Goal: Task Accomplishment & Management: Complete application form

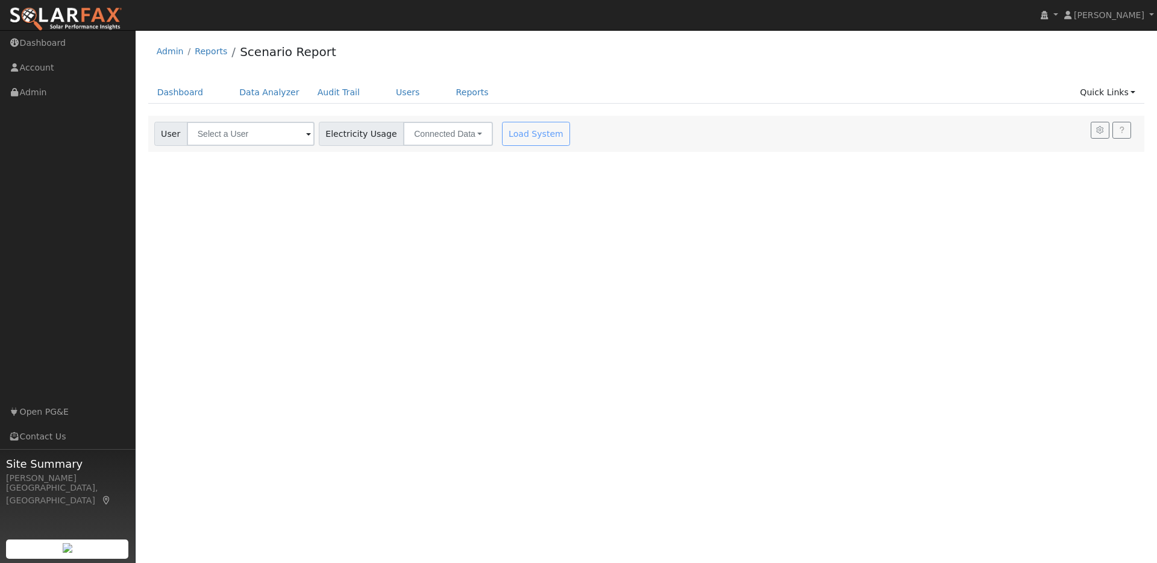
click at [101, 7] on img at bounding box center [65, 19] width 113 height 25
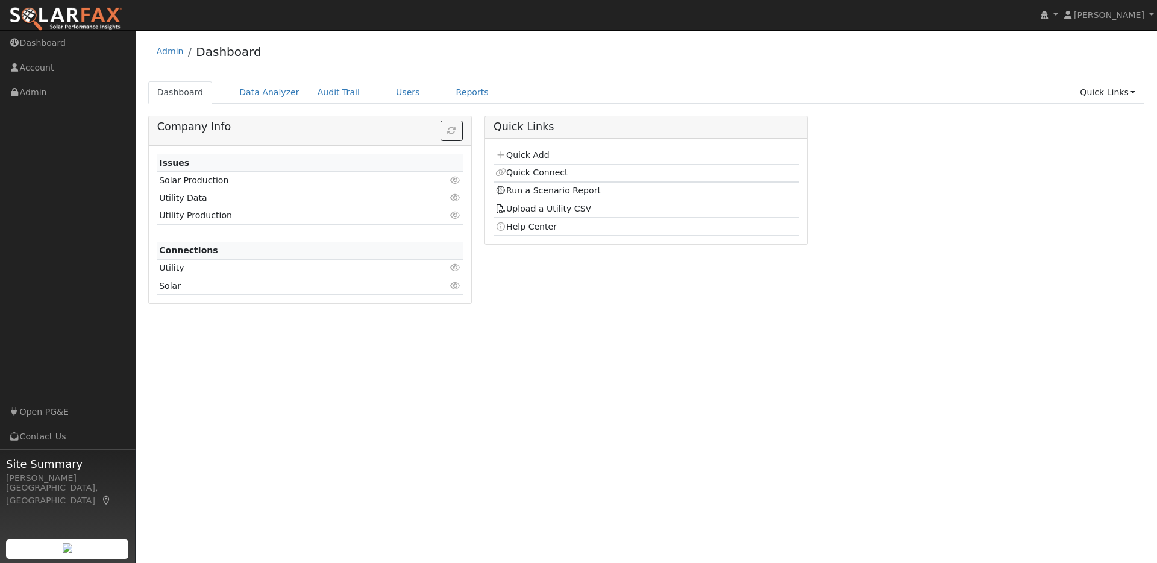
click at [544, 155] on link "Quick Add" at bounding box center [523, 155] width 54 height 10
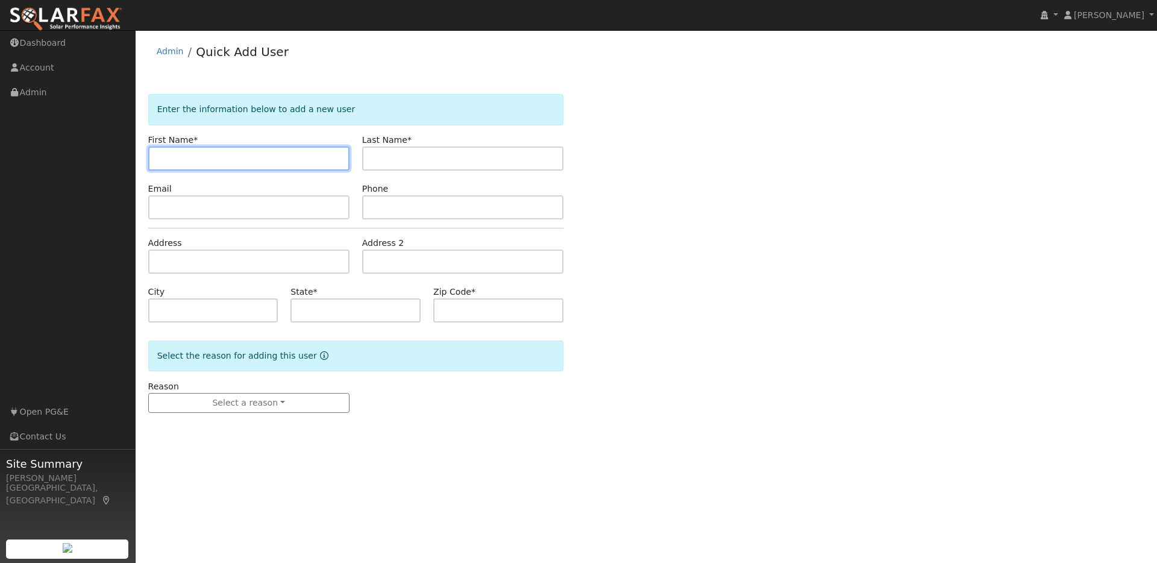
click at [176, 165] on input "text" at bounding box center [248, 158] width 201 height 24
paste input "[PERSON_NAME]"
click at [173, 160] on input "[PERSON_NAME]" at bounding box center [248, 158] width 201 height 24
type input "[PERSON_NAME]"
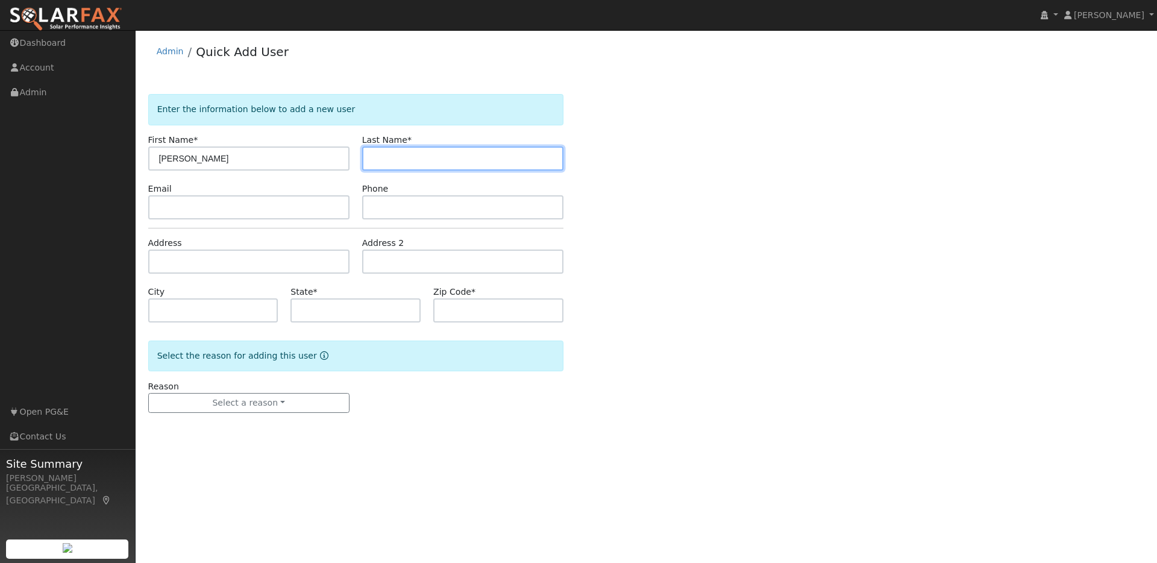
click at [388, 160] on input "text" at bounding box center [462, 158] width 201 height 24
paste input "[PERSON_NAME]"
drag, startPoint x: 414, startPoint y: 162, endPoint x: 403, endPoint y: 161, distance: 10.9
click at [403, 161] on input "[PERSON_NAME]" at bounding box center [462, 158] width 201 height 24
click at [420, 160] on input "[PERSON_NAME]" at bounding box center [462, 158] width 201 height 24
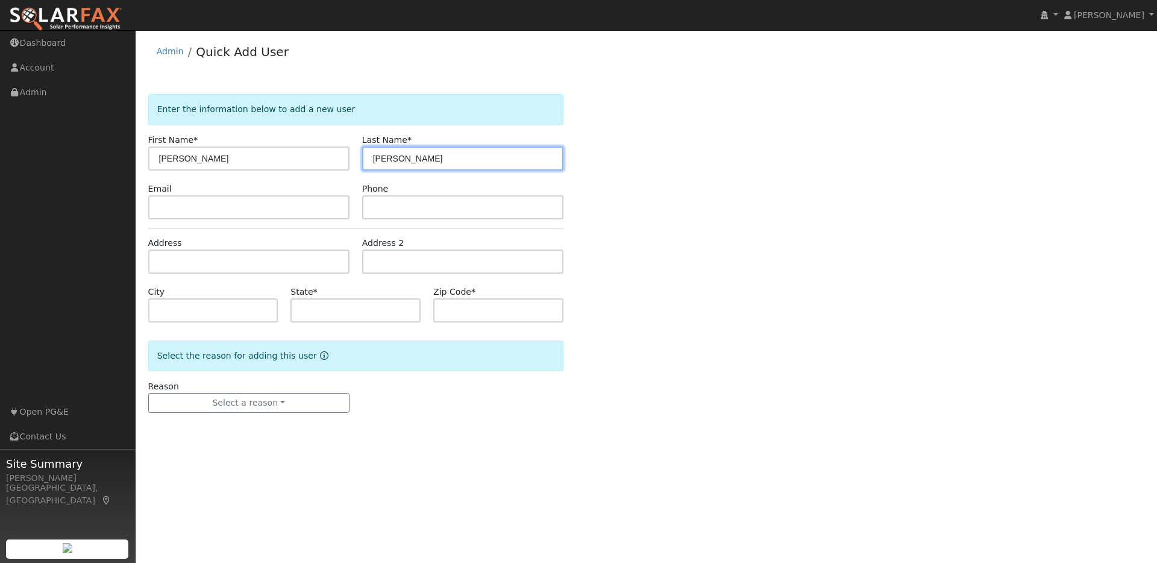
drag, startPoint x: 384, startPoint y: 159, endPoint x: 351, endPoint y: 159, distance: 32.6
click at [351, 159] on div "First Name * [PERSON_NAME] Last Name * [PERSON_NAME]" at bounding box center [356, 152] width 428 height 37
type input "Zavvar"
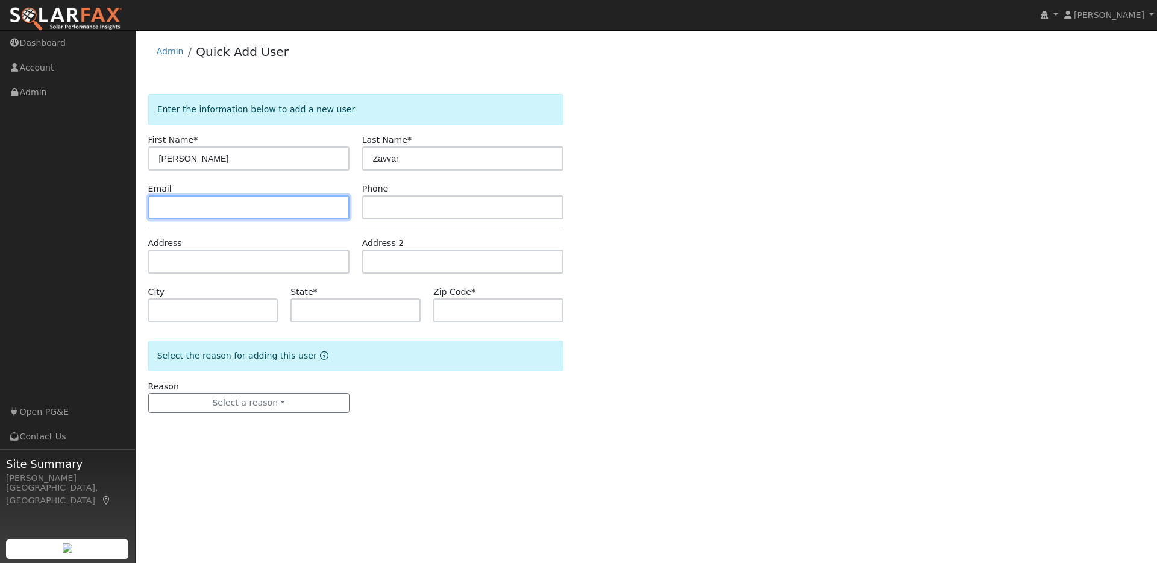
click at [198, 212] on input "text" at bounding box center [248, 207] width 201 height 24
paste input "[EMAIL_ADDRESS][DOMAIN_NAME]"
type input "[EMAIL_ADDRESS][DOMAIN_NAME]"
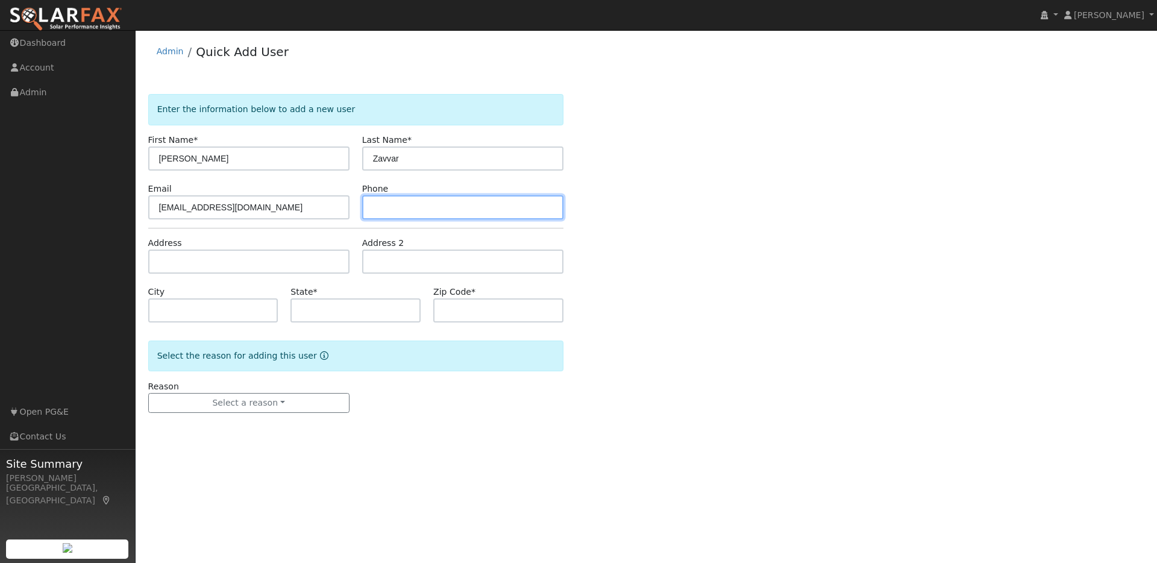
click at [435, 211] on input "text" at bounding box center [462, 207] width 201 height 24
paste input "9252858365"
type input "9252858365"
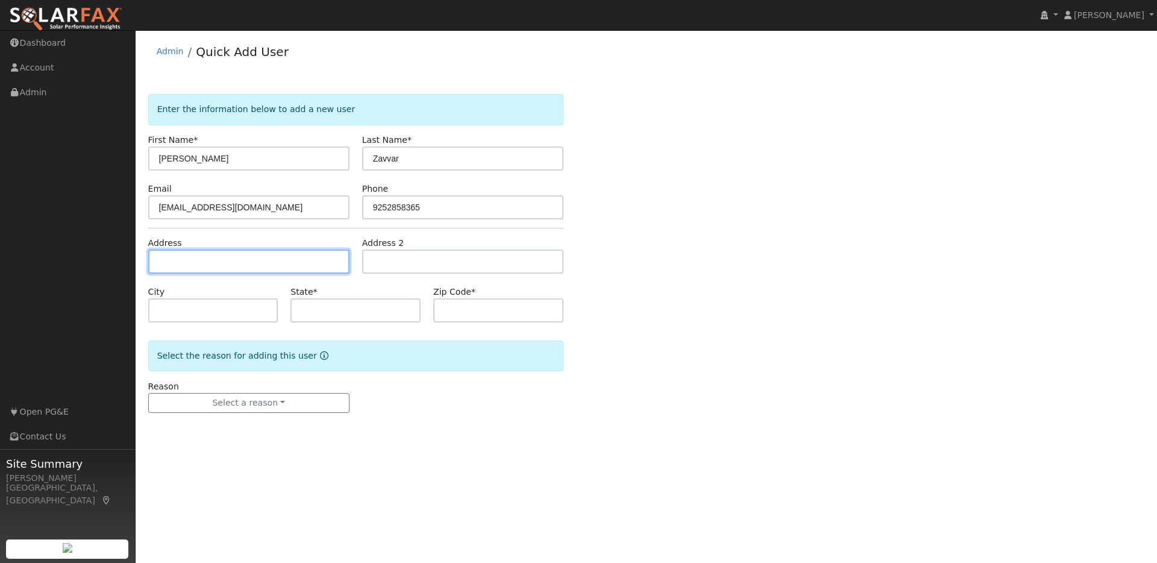
click at [181, 255] on input "text" at bounding box center [248, 262] width 201 height 24
paste input "[STREET_ADDRESS]"
type input "[STREET_ADDRESS]"
type input "Moraga"
type input "CA"
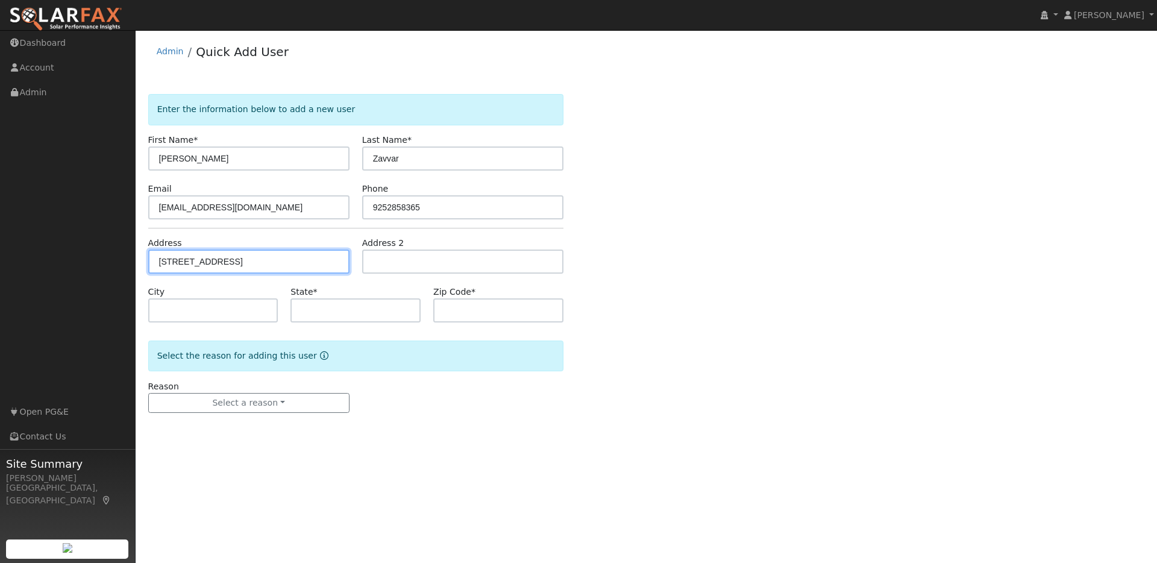
type input "94556"
click at [263, 265] on input "[STREET_ADDRESS]" at bounding box center [248, 262] width 201 height 24
click at [242, 259] on input "[STREET_ADDRESS]" at bounding box center [248, 262] width 201 height 24
type input "[STREET_ADDRESS]"
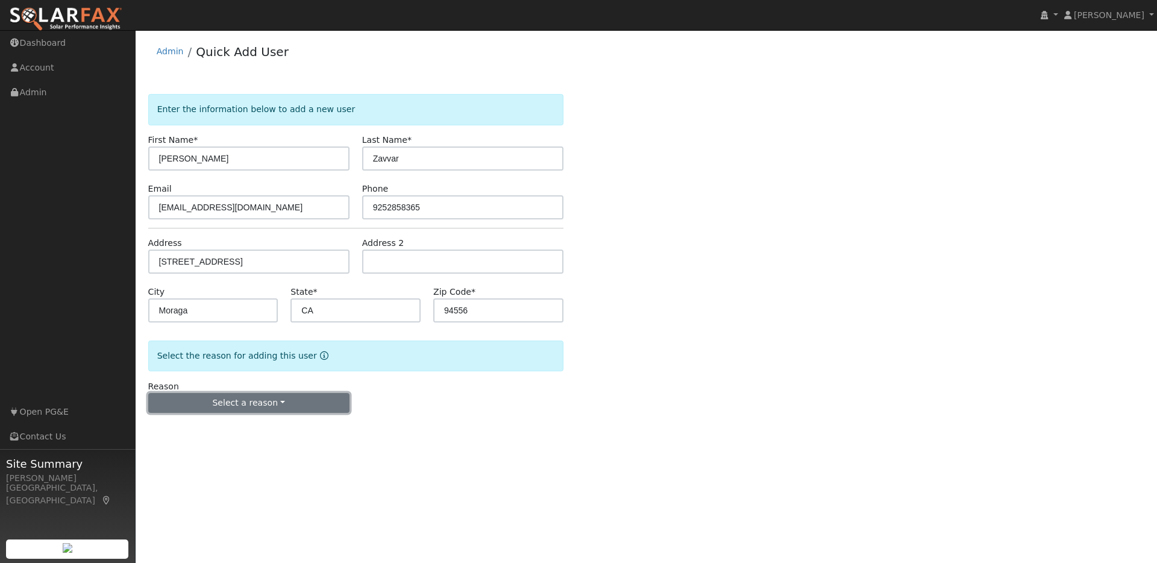
click at [237, 404] on button "Select a reason" at bounding box center [248, 403] width 201 height 20
click at [186, 427] on link "New lead" at bounding box center [215, 428] width 133 height 17
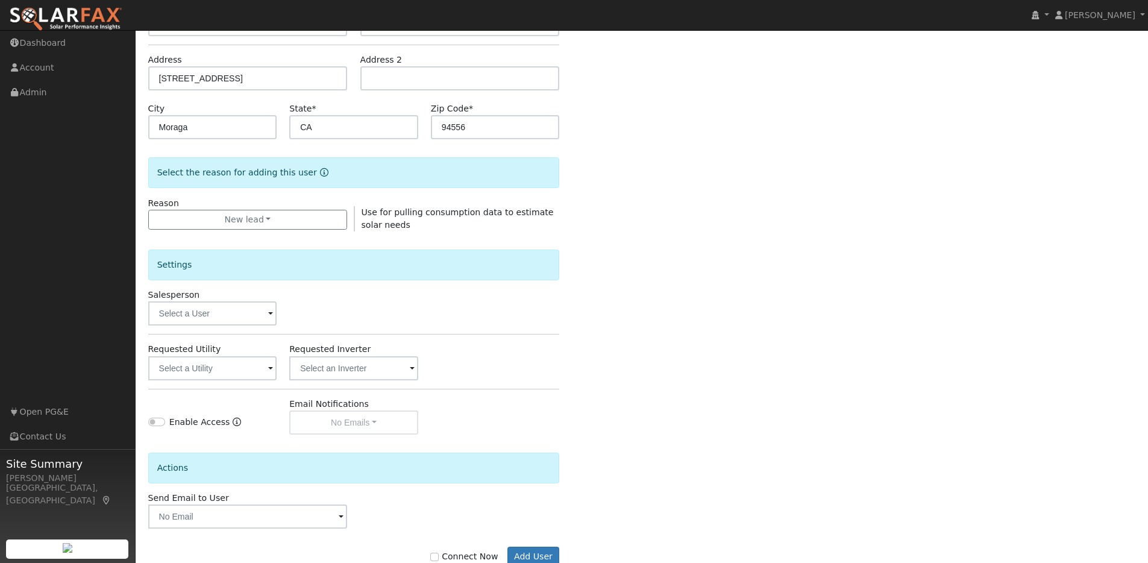
scroll to position [218, 0]
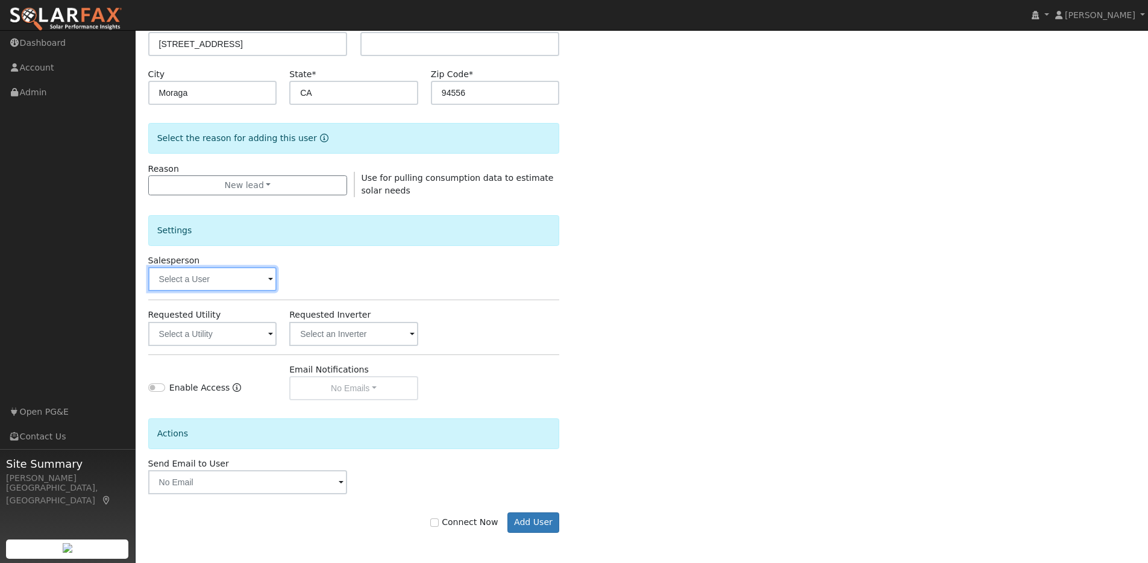
click at [266, 280] on input "text" at bounding box center [212, 279] width 129 height 24
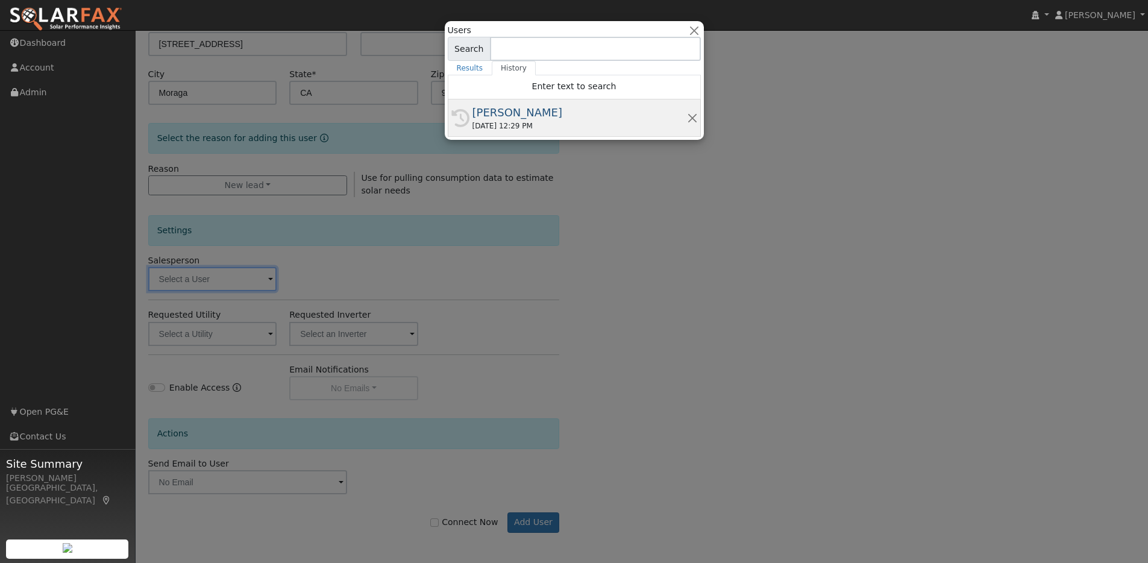
click at [567, 122] on div "[DATE] 12:29 PM" at bounding box center [580, 126] width 215 height 11
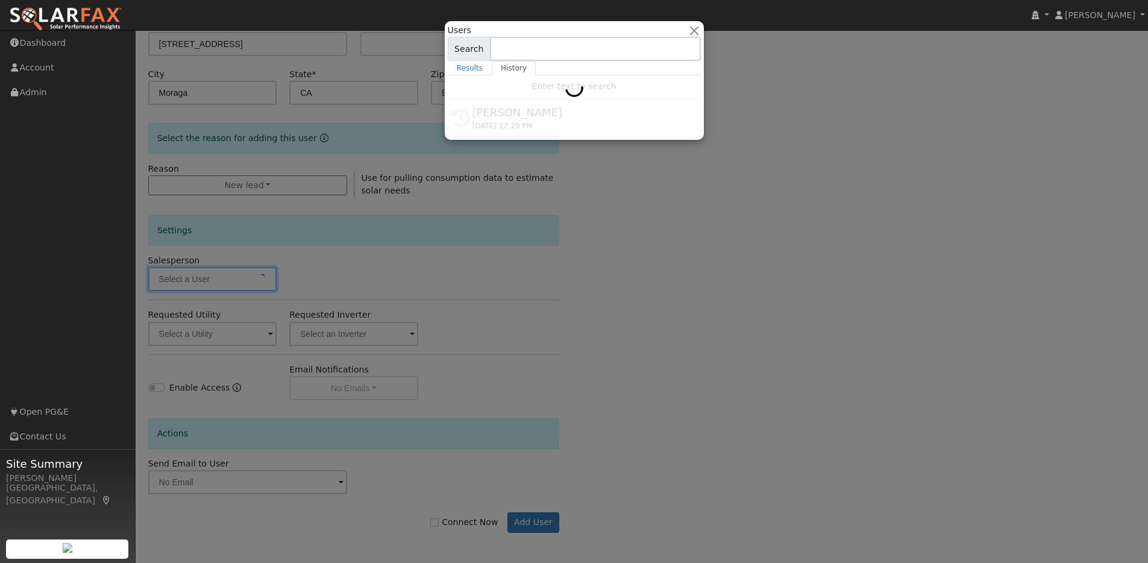
type input "[PERSON_NAME]"
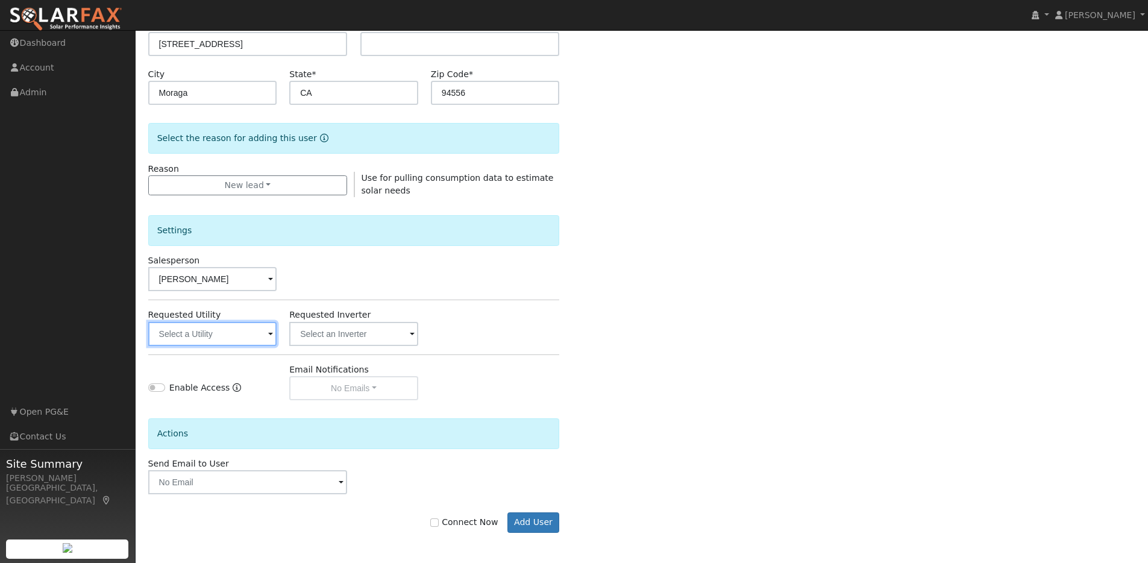
click at [239, 340] on input "text" at bounding box center [212, 334] width 129 height 24
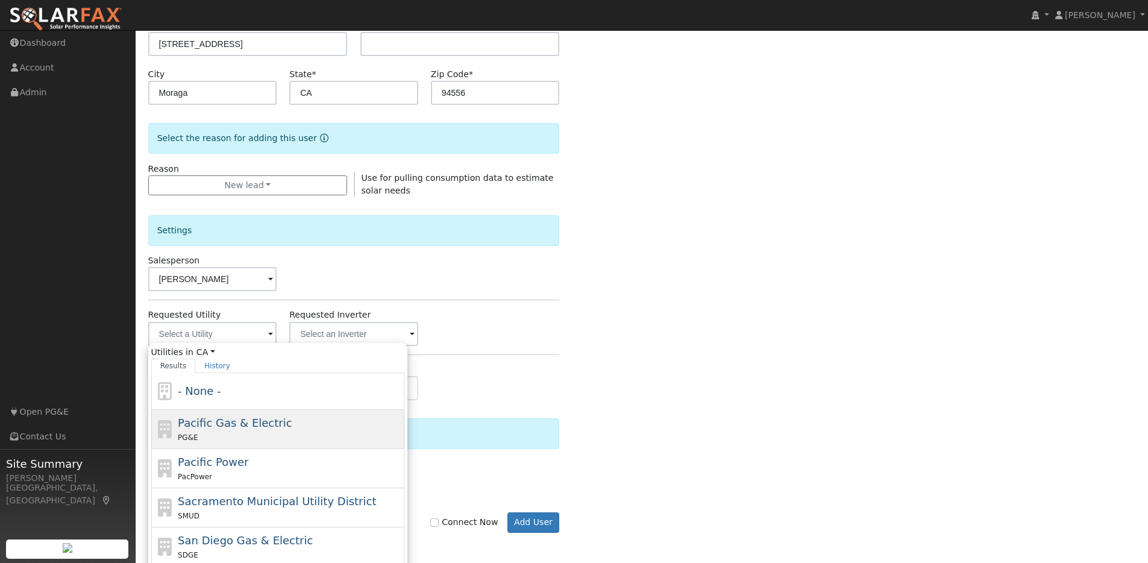
click at [211, 429] on span "Pacific Gas & Electric" at bounding box center [235, 423] width 114 height 13
type input "Pacific Gas & Electric"
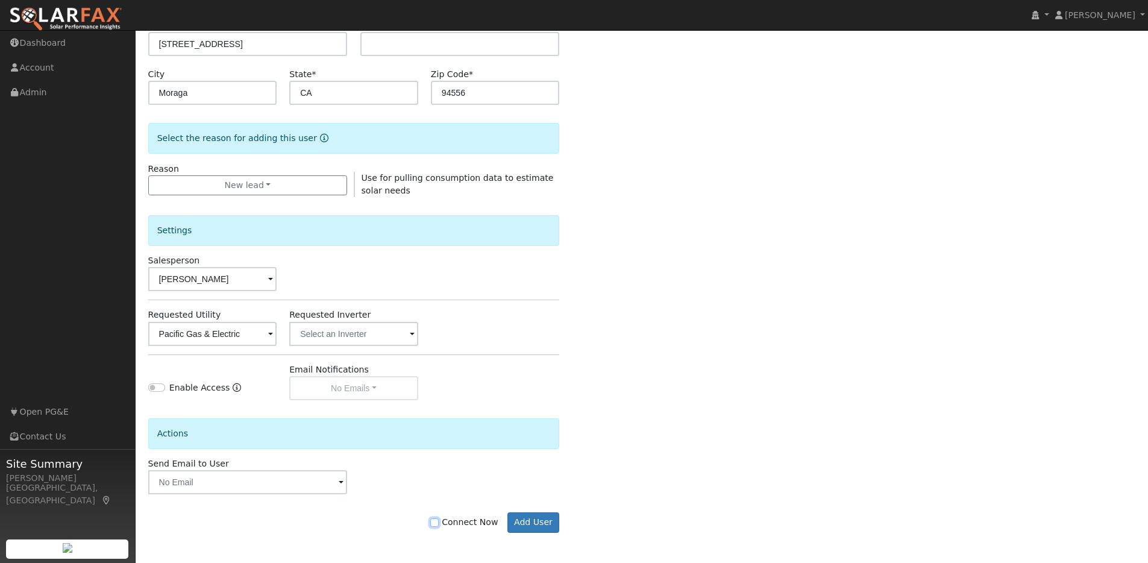
click at [439, 524] on input "Connect Now" at bounding box center [434, 522] width 8 height 8
checkbox input "true"
click at [528, 512] on button "Add User" at bounding box center [534, 522] width 52 height 20
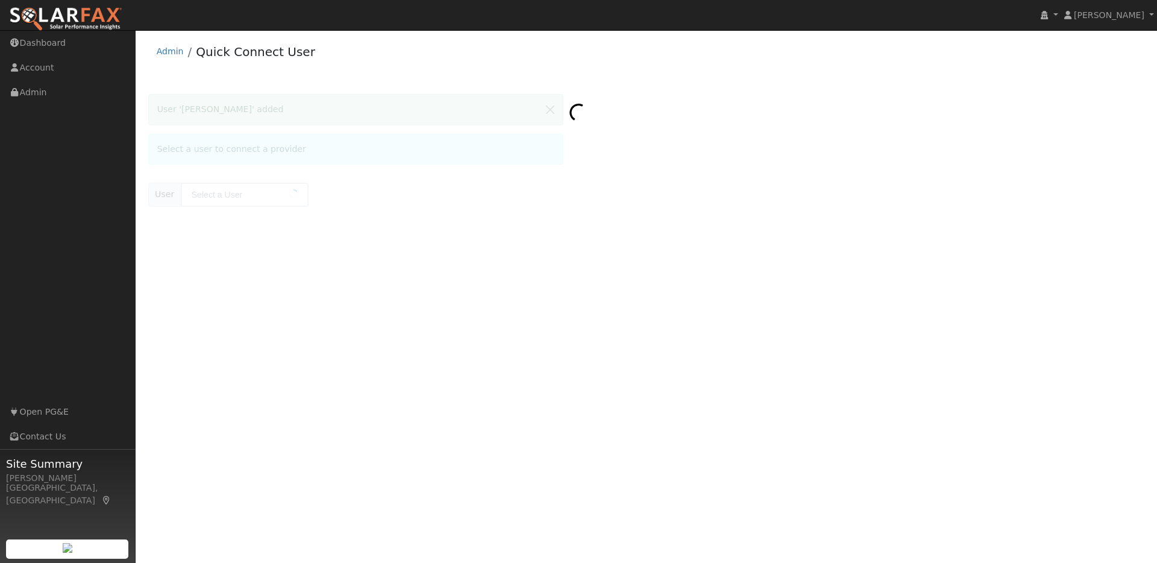
type input "[PERSON_NAME]"
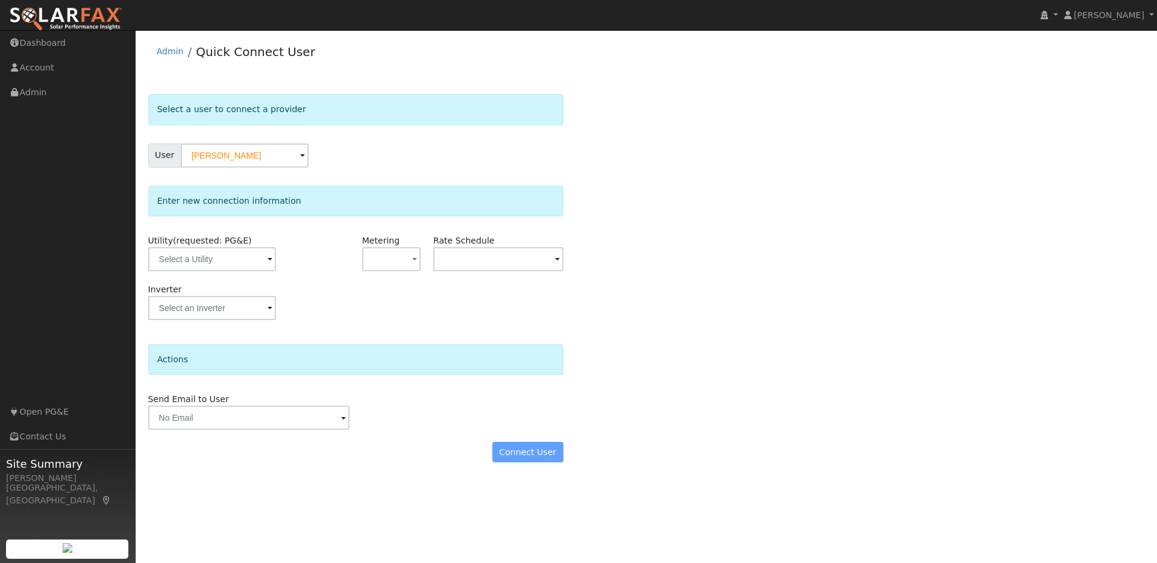
click at [268, 263] on span at bounding box center [270, 260] width 5 height 14
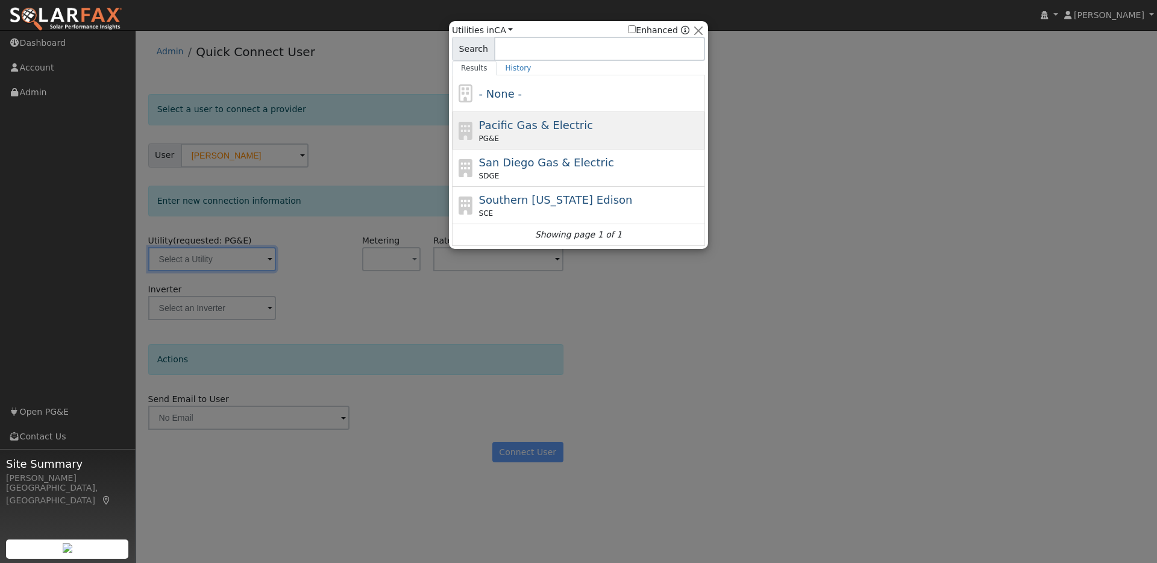
click at [509, 128] on span "Pacific Gas & Electric" at bounding box center [536, 125] width 114 height 13
type input "PG&E"
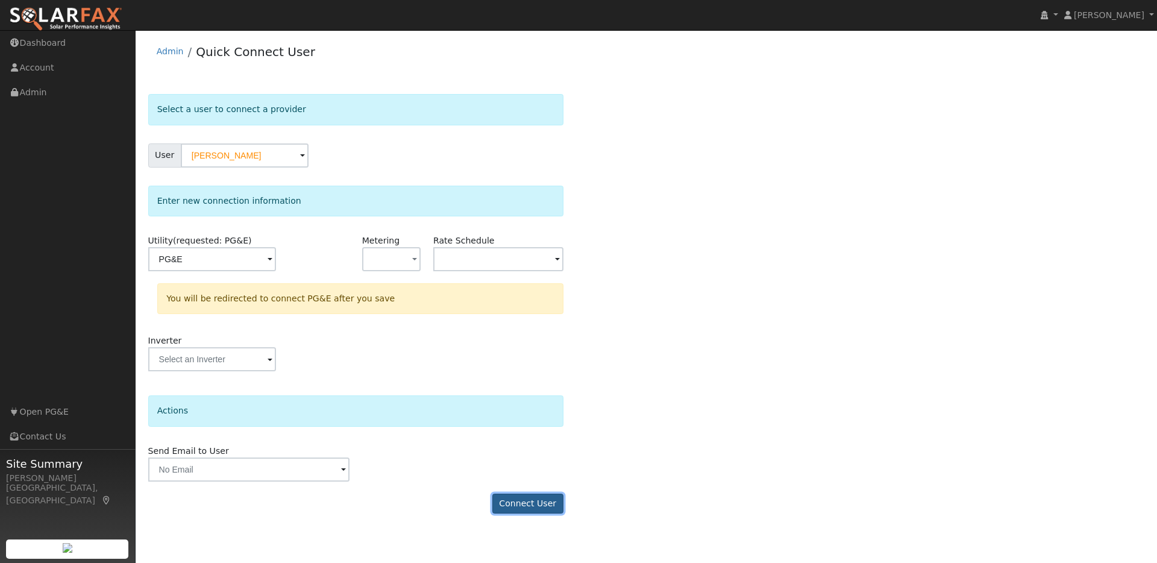
click at [528, 500] on button "Connect User" at bounding box center [528, 504] width 71 height 20
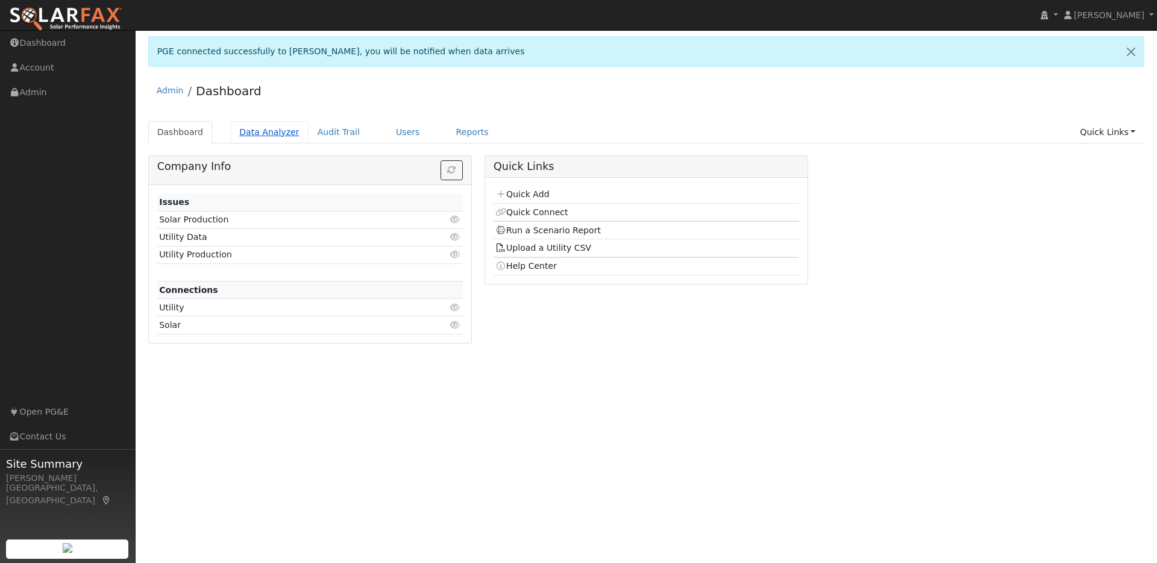
click at [269, 131] on link "Data Analyzer" at bounding box center [269, 132] width 78 height 22
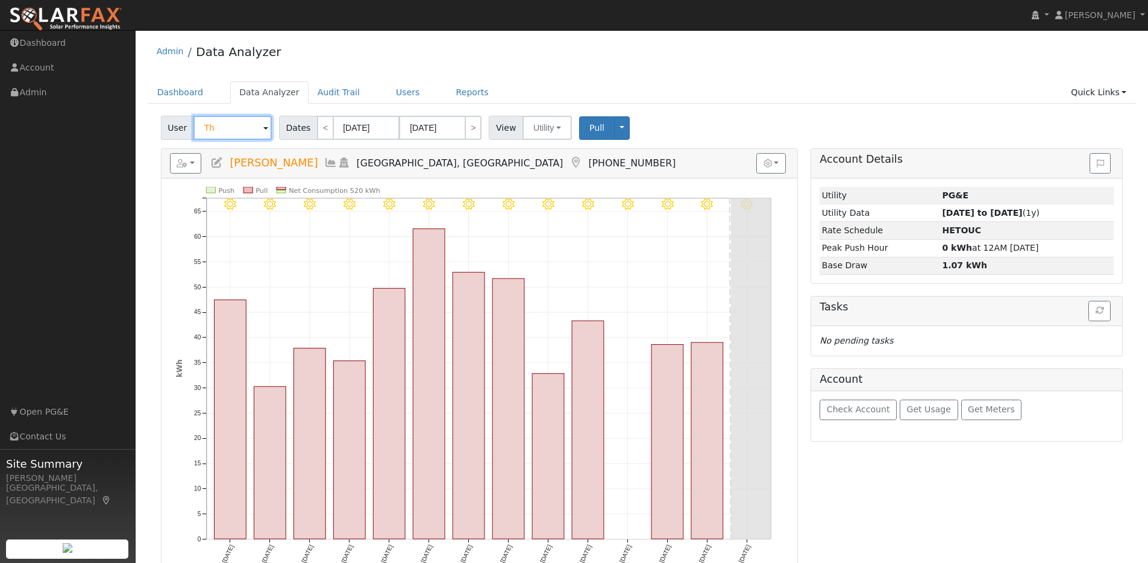
type input "T"
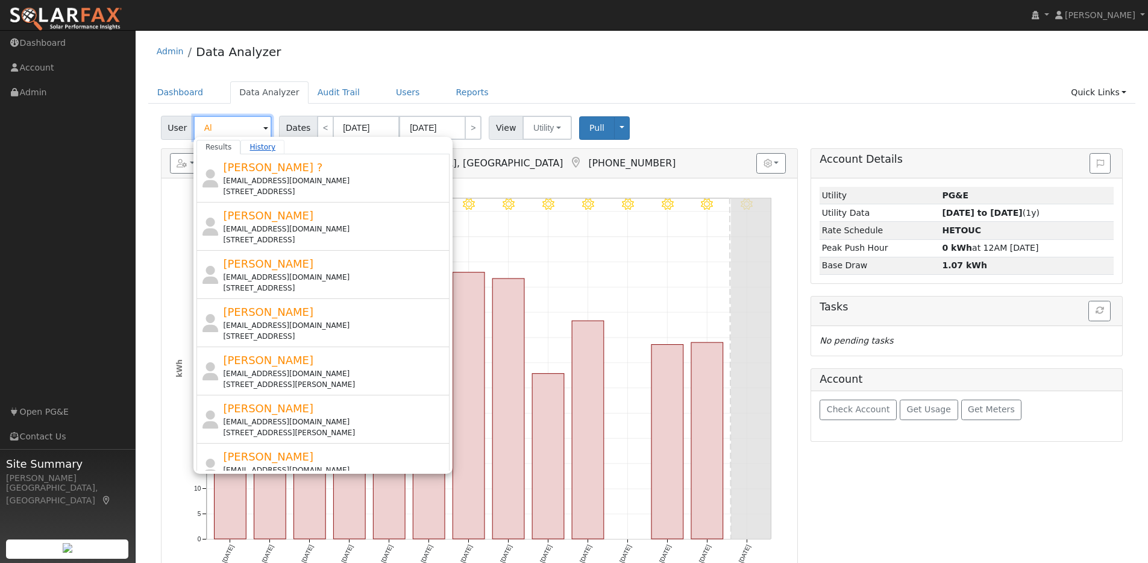
type input "A"
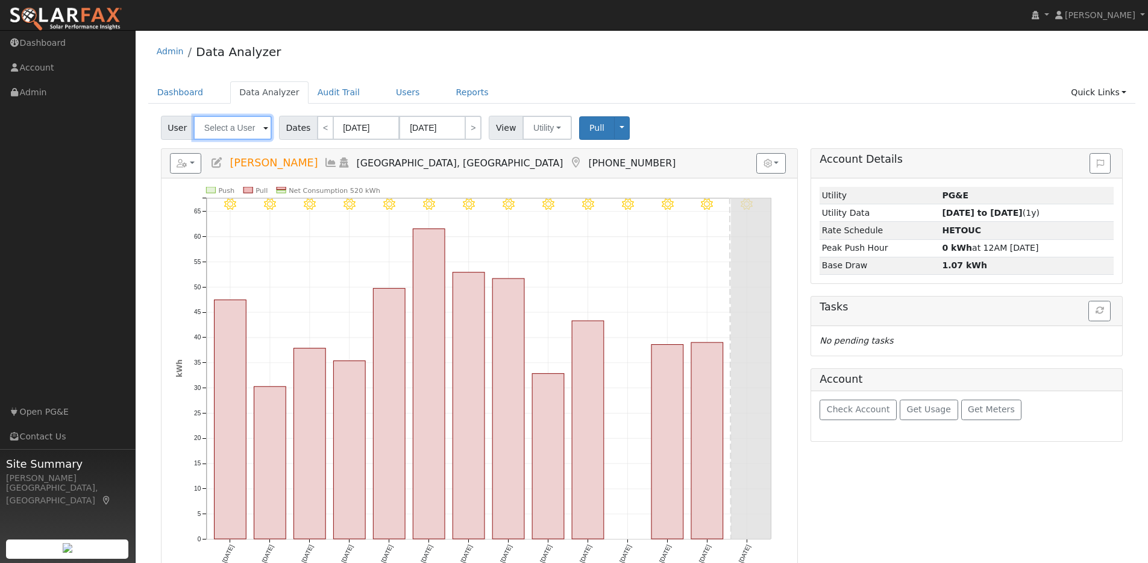
paste input "Zavvar"
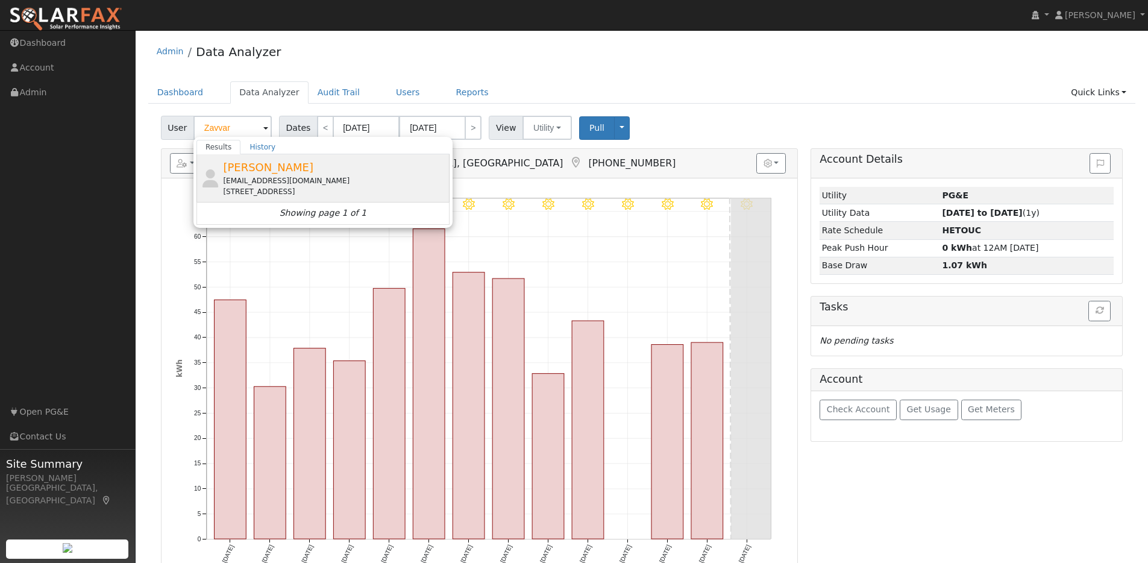
click at [333, 175] on div "[EMAIL_ADDRESS][DOMAIN_NAME]" at bounding box center [335, 180] width 224 height 11
type input "[PERSON_NAME]"
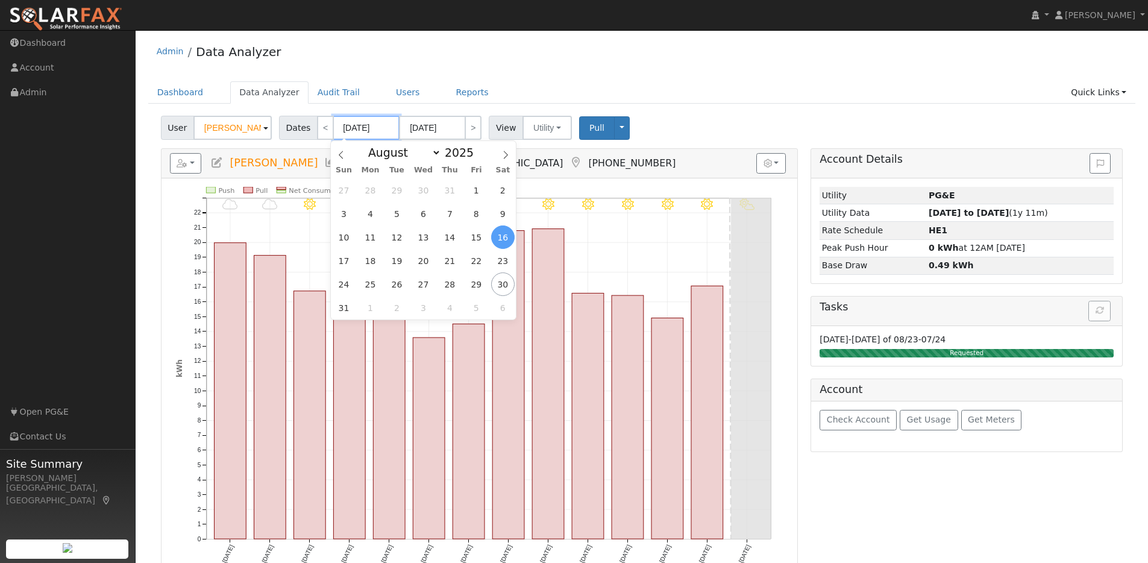
click at [383, 129] on input "[DATE]" at bounding box center [366, 128] width 66 height 24
click at [476, 156] on span at bounding box center [480, 156] width 8 height 7
type input "2024"
click at [474, 238] on span "16" at bounding box center [477, 237] width 24 height 24
type input "08/16/2024"
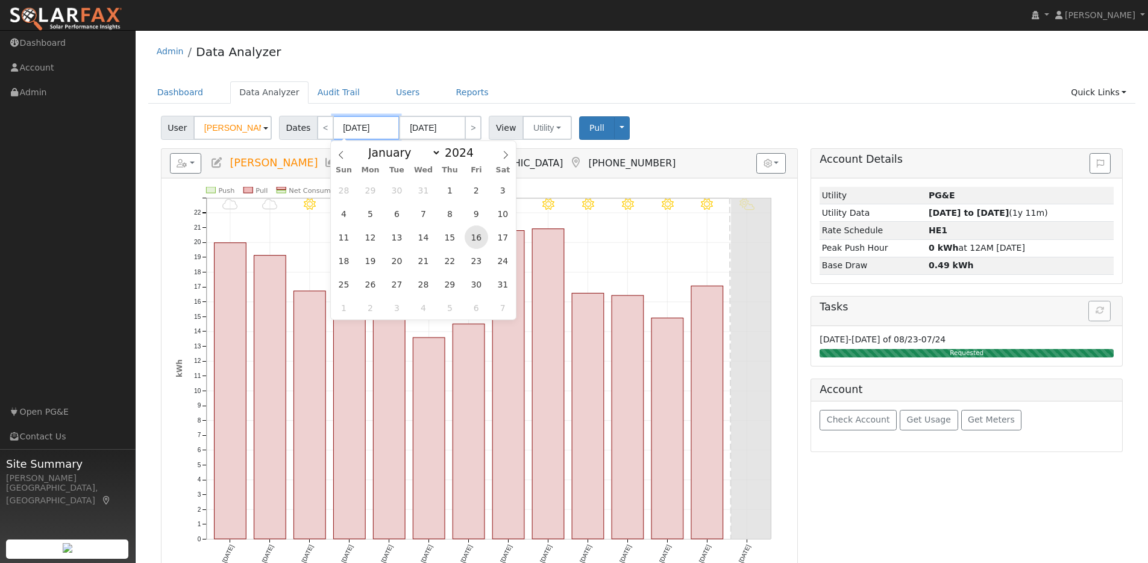
type input "08/29/2024"
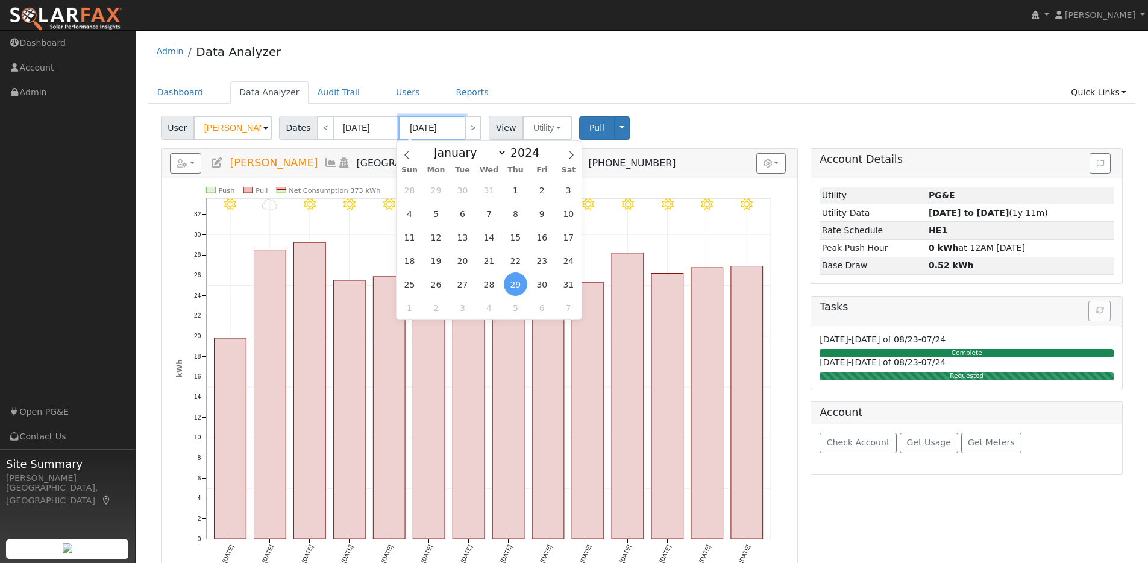
click at [459, 128] on input "08/29/2024" at bounding box center [432, 128] width 66 height 24
click at [543, 149] on span at bounding box center [546, 149] width 8 height 7
type input "2025"
click at [562, 236] on span "16" at bounding box center [569, 237] width 24 height 24
type input "08/16/2025"
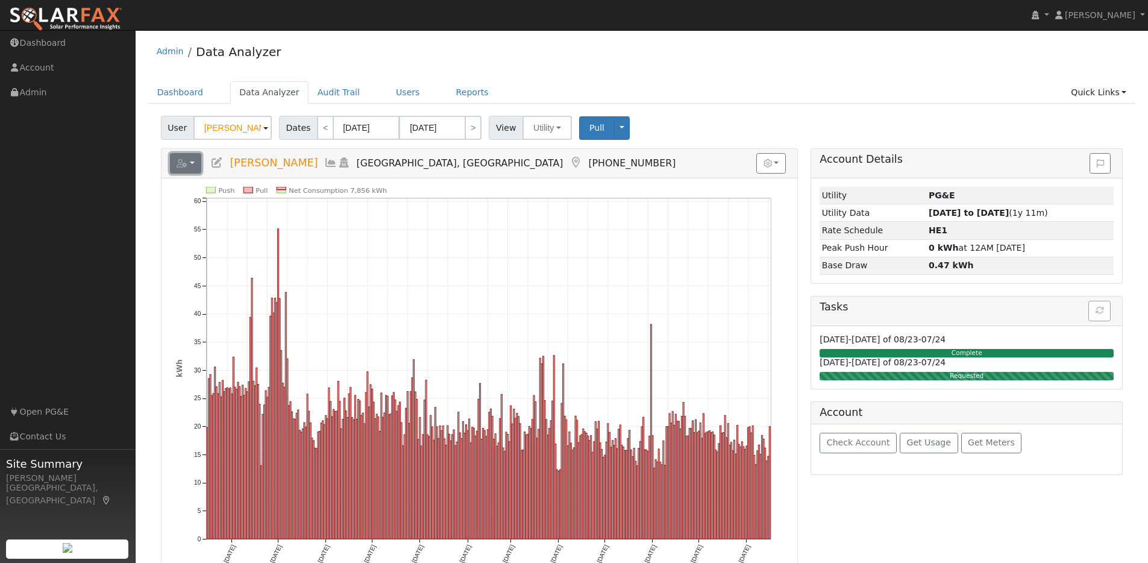
click at [192, 161] on button "button" at bounding box center [186, 163] width 32 height 20
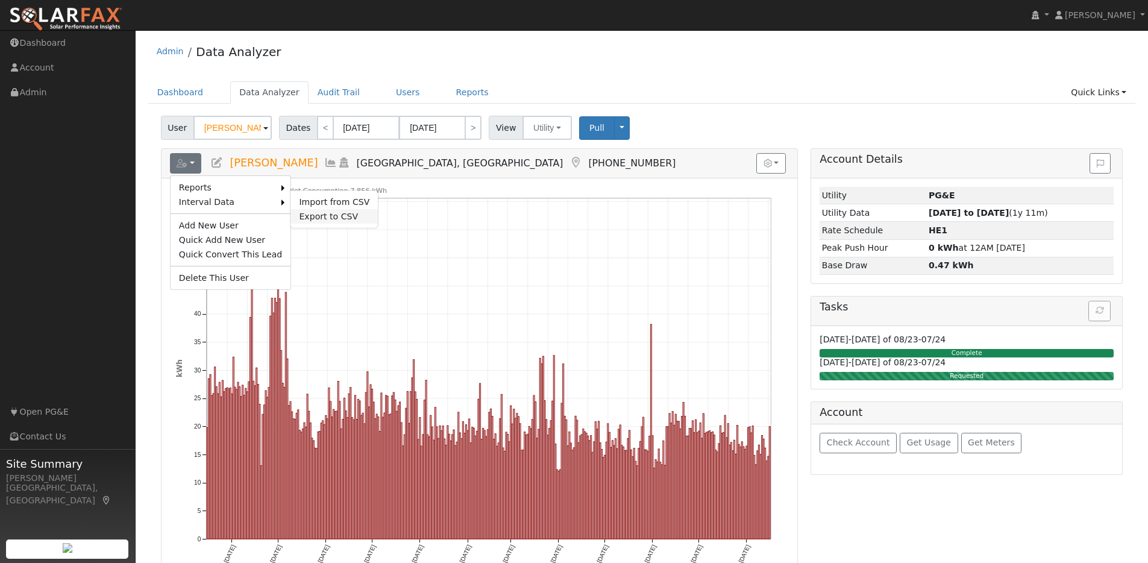
click at [326, 217] on link "Export to CSV" at bounding box center [334, 216] width 87 height 14
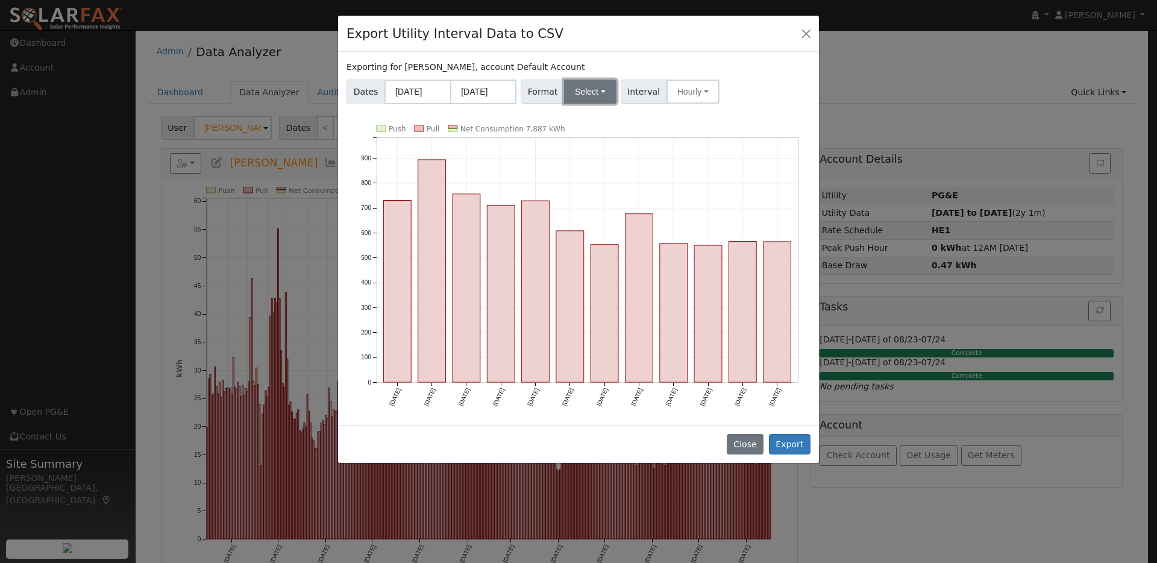
click at [591, 89] on button "Select" at bounding box center [590, 92] width 52 height 24
click at [593, 233] on link "OpenSolar" at bounding box center [605, 229] width 86 height 17
click at [801, 441] on button "Export" at bounding box center [790, 444] width 42 height 20
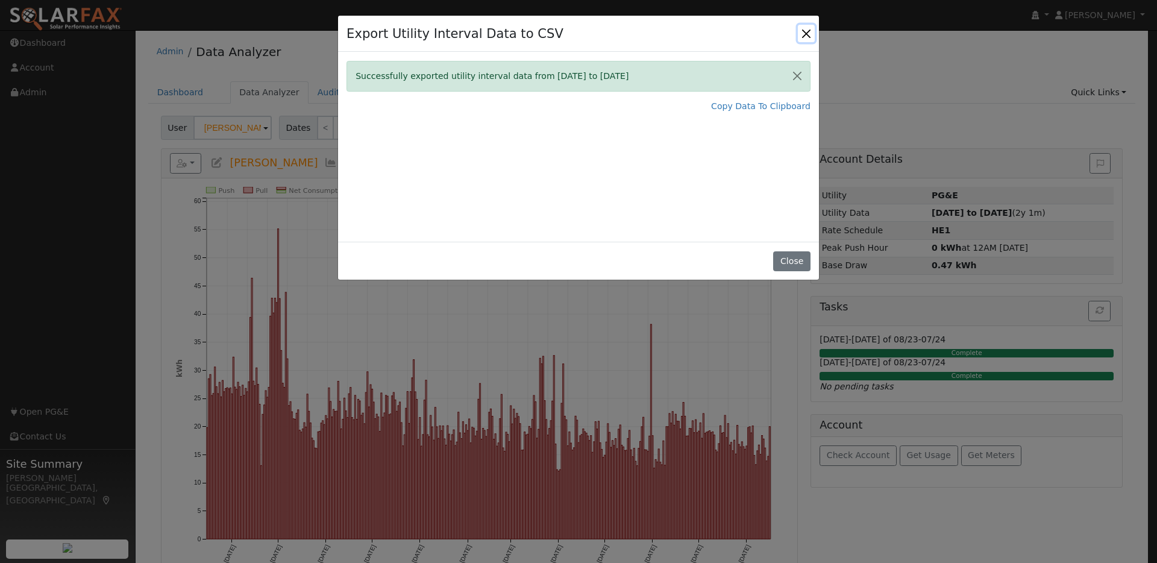
click at [807, 29] on button "Close" at bounding box center [806, 33] width 17 height 17
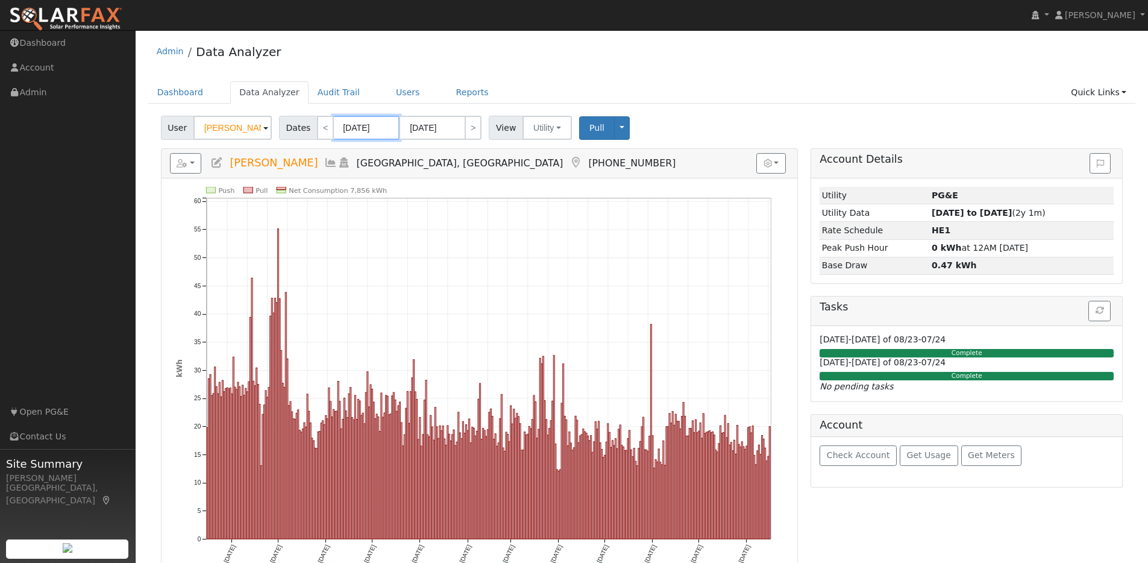
click at [388, 129] on input "08/16/2024" at bounding box center [366, 128] width 66 height 24
click at [430, 152] on select "January February March April May June July August September October November De…" at bounding box center [401, 152] width 79 height 14
select select "0"
click at [366, 145] on select "January February March April May June July August September October November De…" at bounding box center [401, 152] width 79 height 14
click at [373, 194] on span "1" at bounding box center [371, 190] width 24 height 24
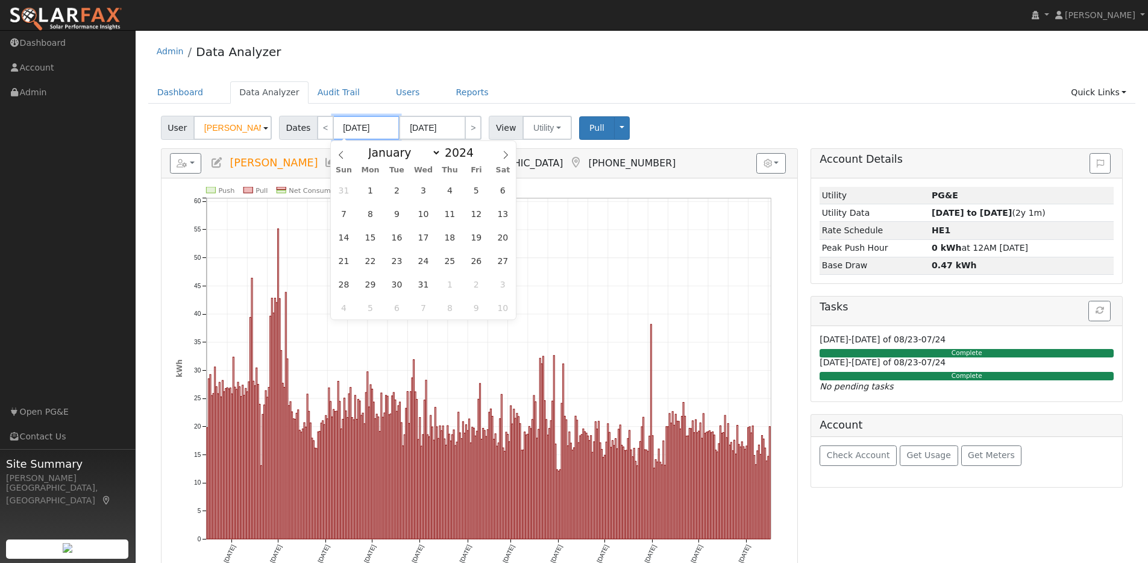
type input "01/01/2024"
type input "01/31/2024"
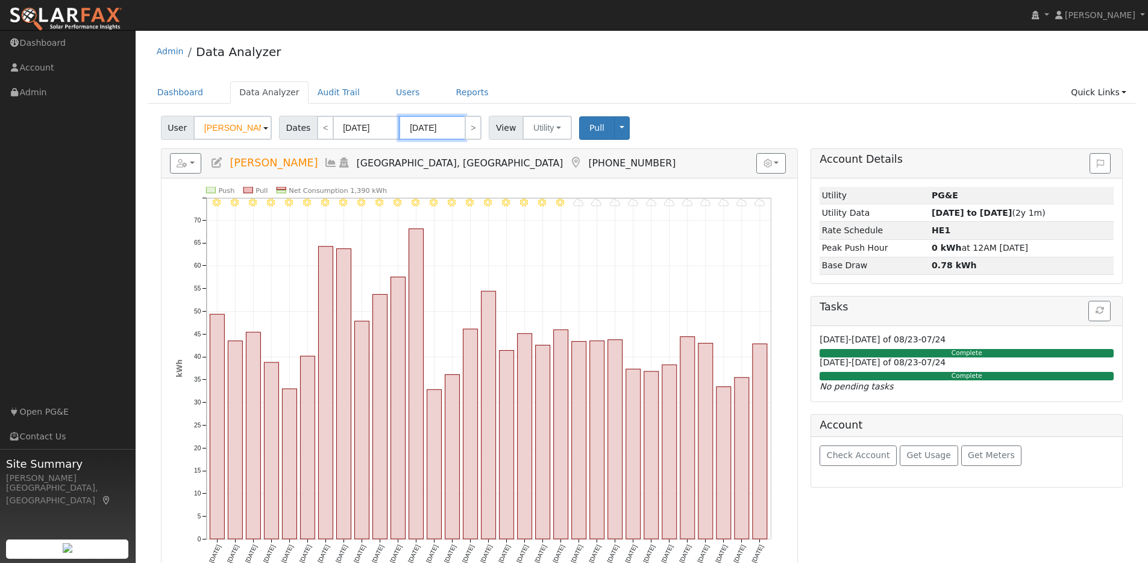
click at [456, 126] on input "01/31/2024" at bounding box center [432, 128] width 66 height 24
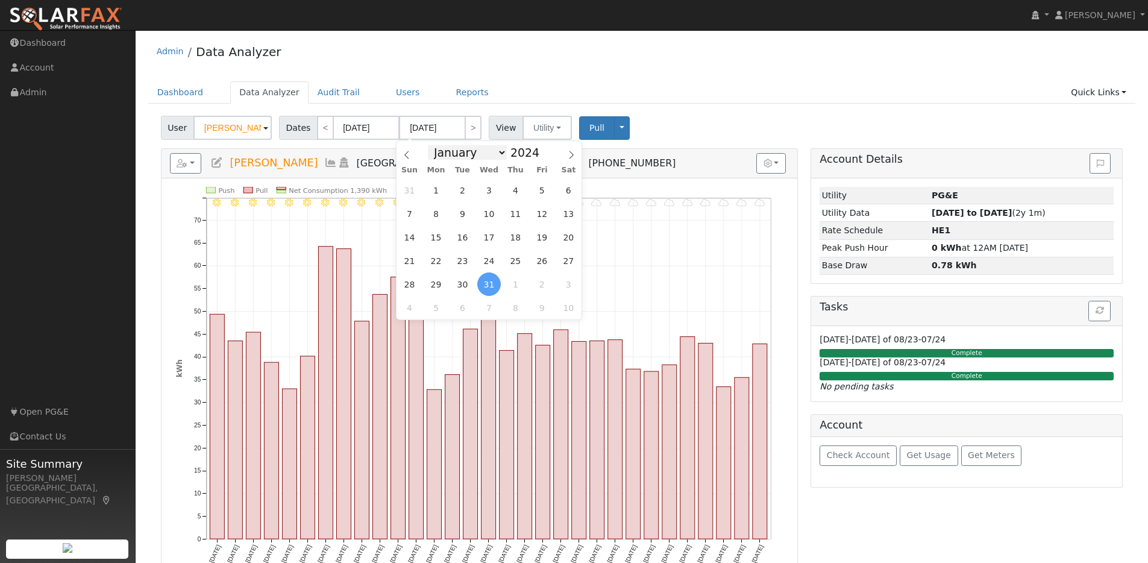
click at [497, 155] on select "January February March April May June July August September October November De…" at bounding box center [467, 152] width 79 height 14
select select "11"
click at [432, 145] on select "January February March April May June July August September October November De…" at bounding box center [467, 152] width 79 height 14
click at [465, 286] on span "31" at bounding box center [463, 284] width 24 height 24
type input "12/31/2024"
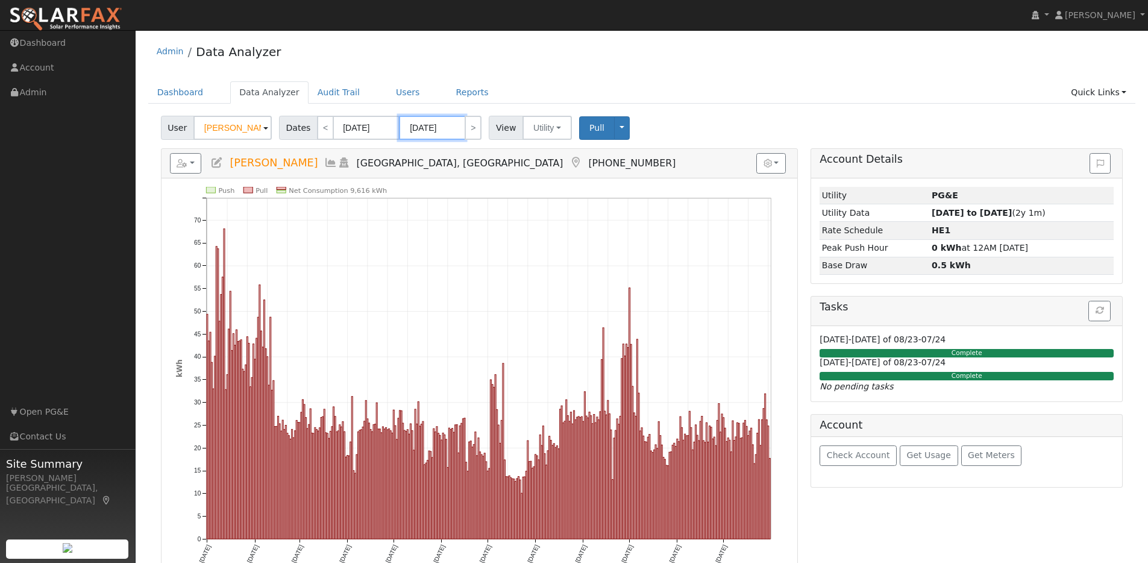
click at [456, 134] on input "12/31/2024" at bounding box center [432, 128] width 66 height 24
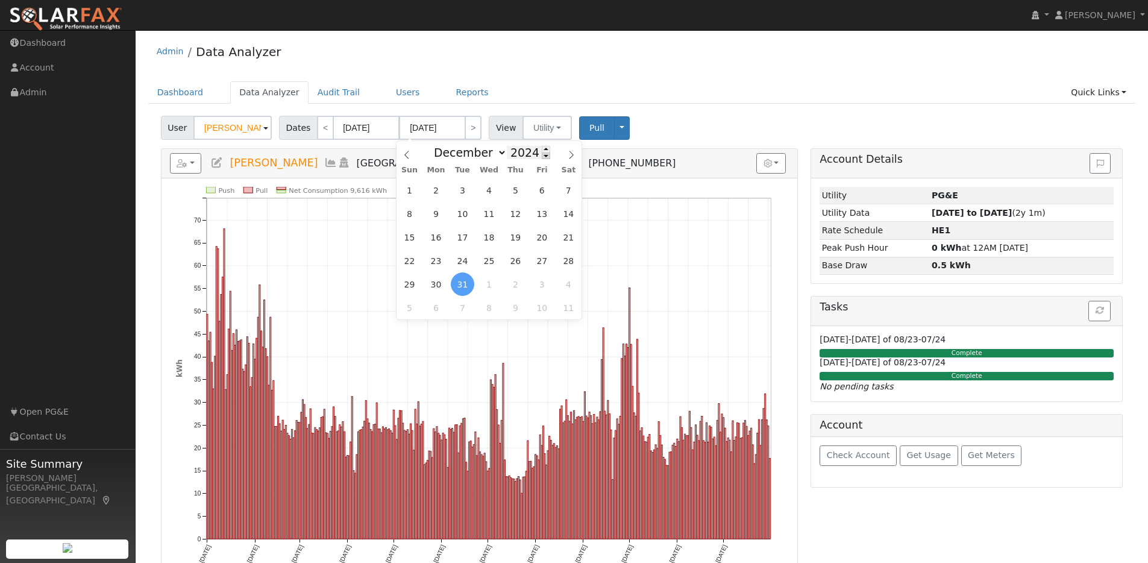
click at [542, 156] on span at bounding box center [546, 156] width 8 height 7
click at [542, 150] on span at bounding box center [546, 149] width 8 height 7
type input "2025"
click at [629, 156] on h5 "Reports Scenario Health Check Energy Audit Account Timeline User Audit Trail In…" at bounding box center [479, 163] width 619 height 20
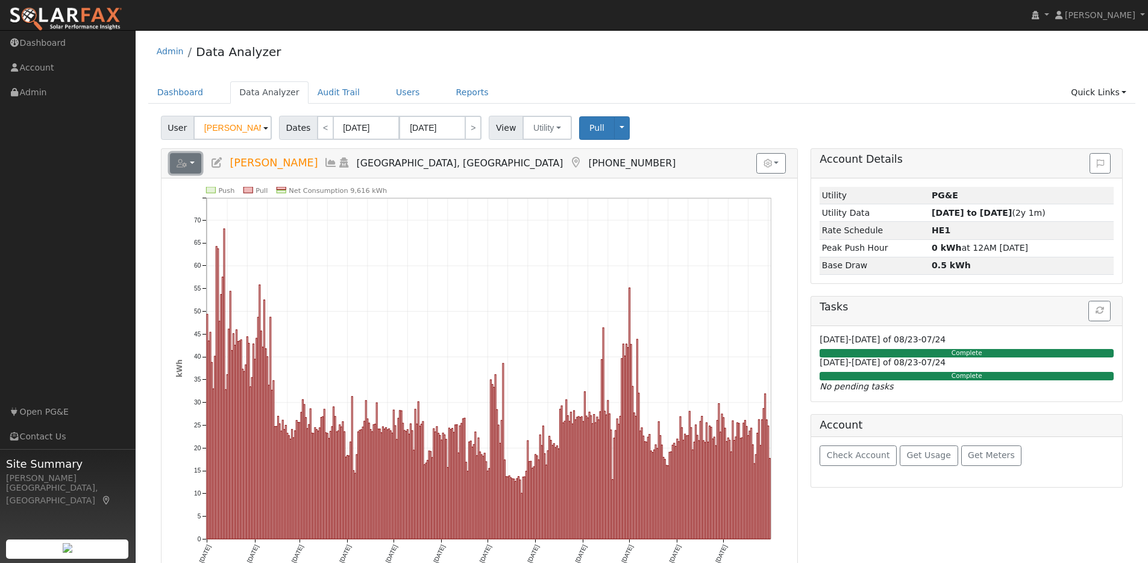
click at [194, 167] on button "button" at bounding box center [186, 163] width 32 height 20
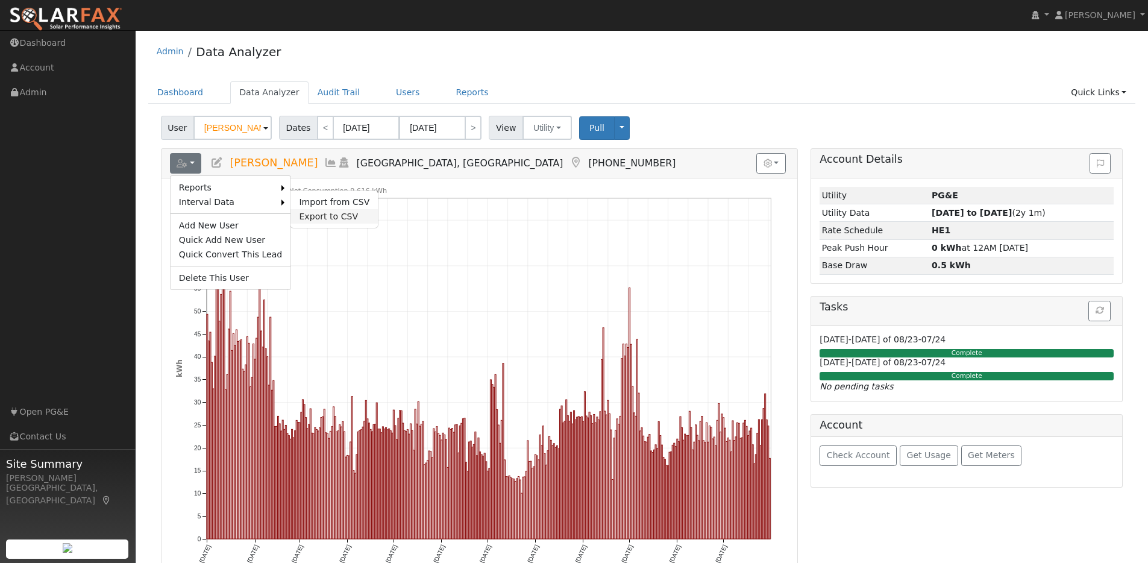
click at [306, 218] on link "Export to CSV" at bounding box center [334, 216] width 87 height 14
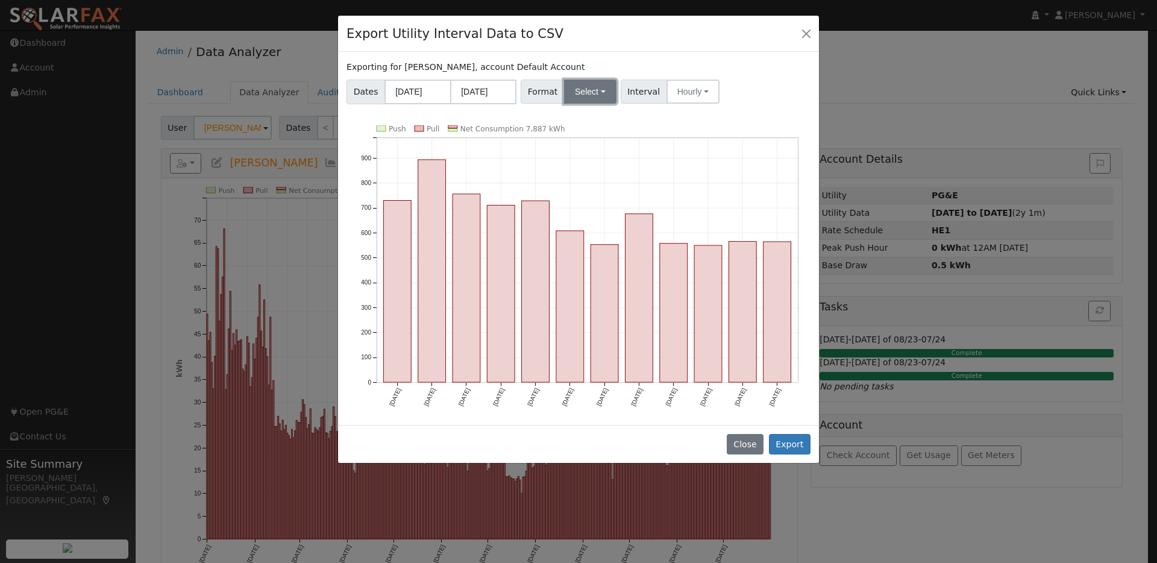
click at [599, 88] on button "Select" at bounding box center [590, 92] width 52 height 24
click at [593, 230] on link "OpenSolar" at bounding box center [605, 229] width 86 height 17
click at [788, 448] on button "Export" at bounding box center [790, 444] width 42 height 20
